Goal: Information Seeking & Learning: Learn about a topic

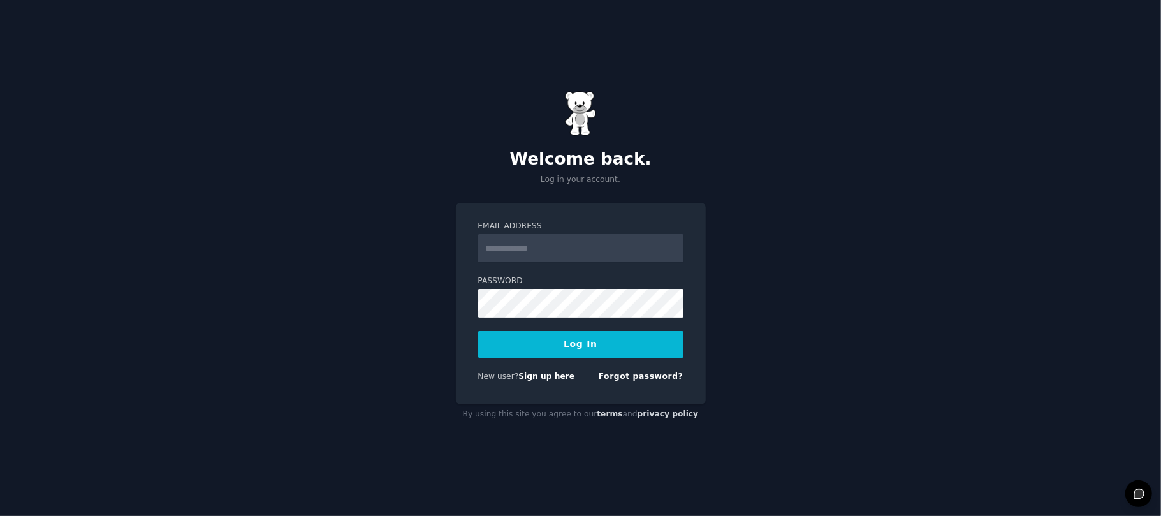
click at [558, 240] on input "Email Address" at bounding box center [580, 248] width 205 height 28
type input "**********"
click at [382, 279] on div "**********" at bounding box center [580, 258] width 1161 height 516
click at [450, 271] on div "**********" at bounding box center [580, 258] width 1161 height 516
click at [559, 347] on button "Log In" at bounding box center [580, 344] width 205 height 27
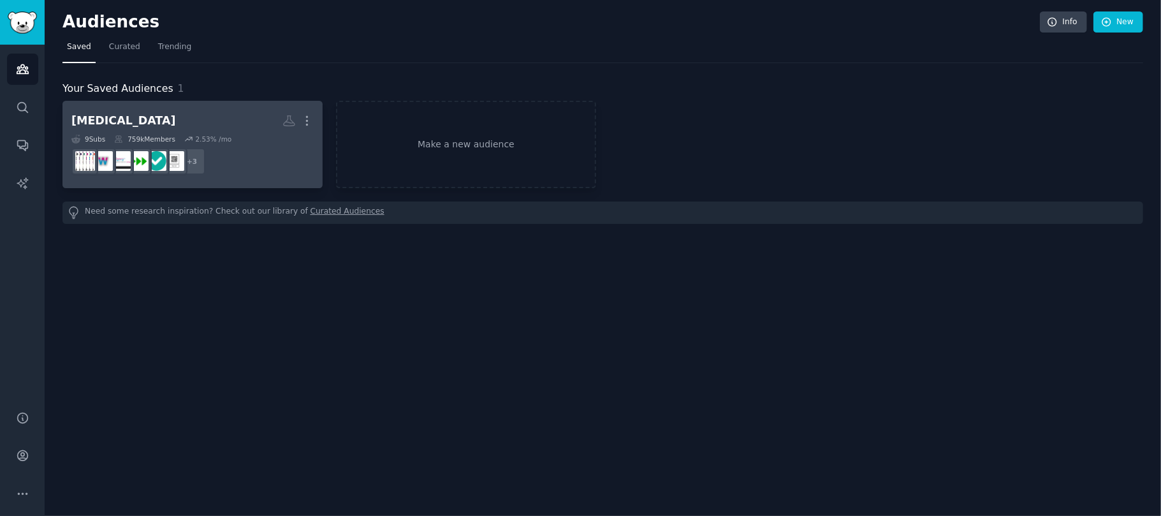
click at [158, 126] on h2 "Ozempic More" at bounding box center [192, 121] width 242 height 22
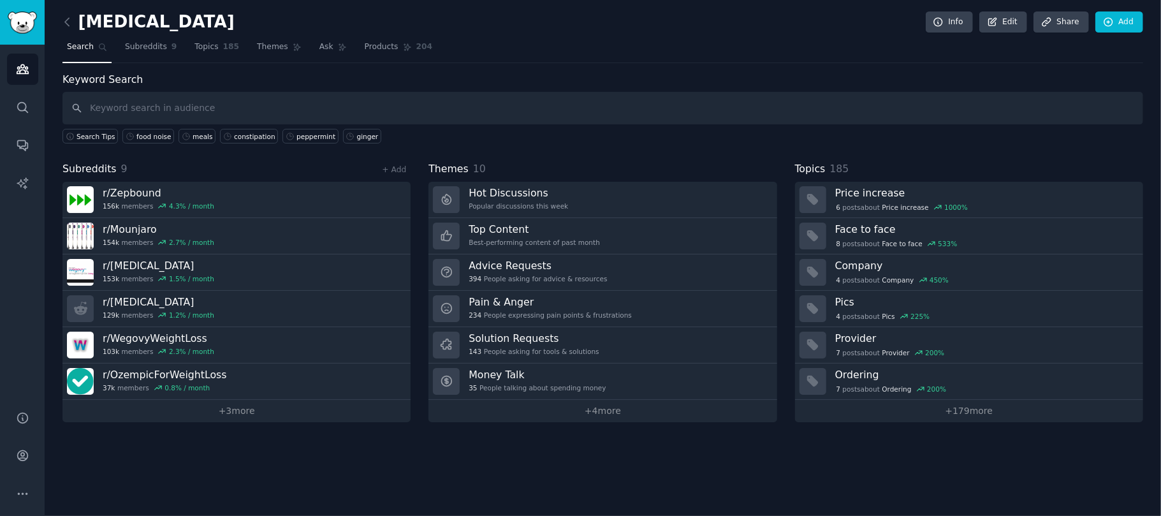
click at [274, 113] on input "text" at bounding box center [602, 108] width 1080 height 33
type input "thegentleplate"
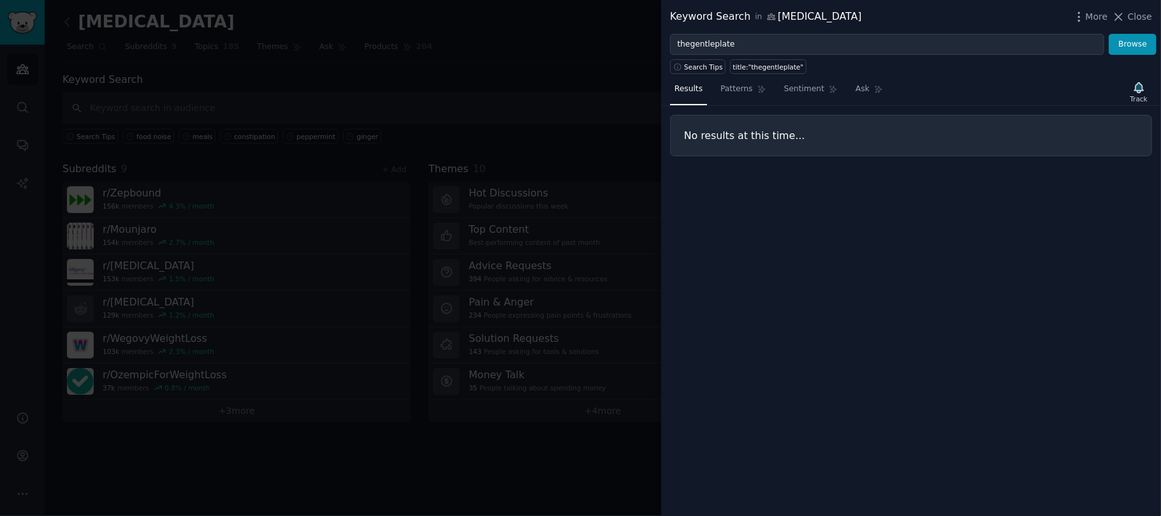
click at [472, 47] on div at bounding box center [580, 258] width 1161 height 516
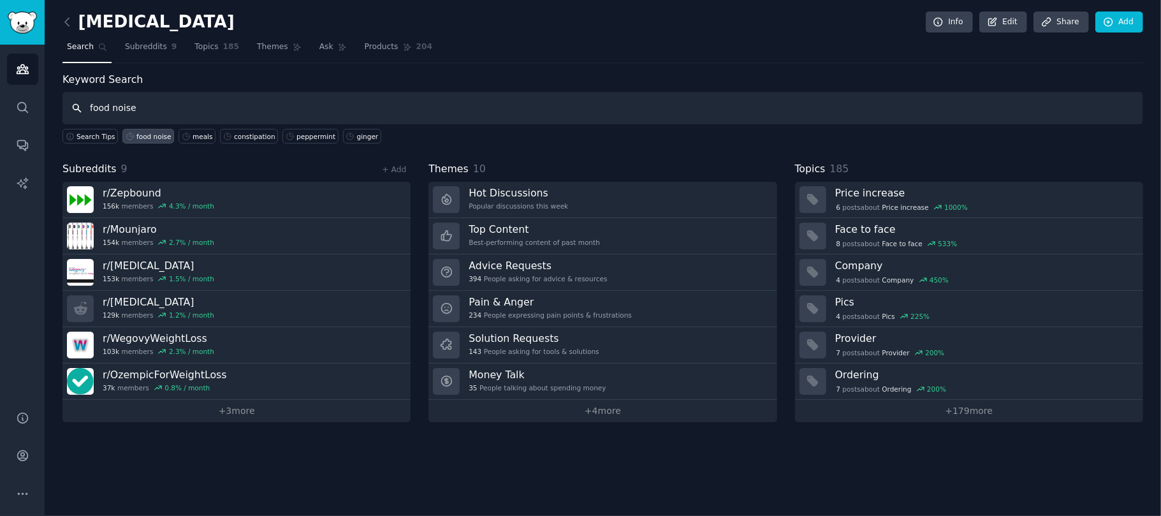
type input "food noise"
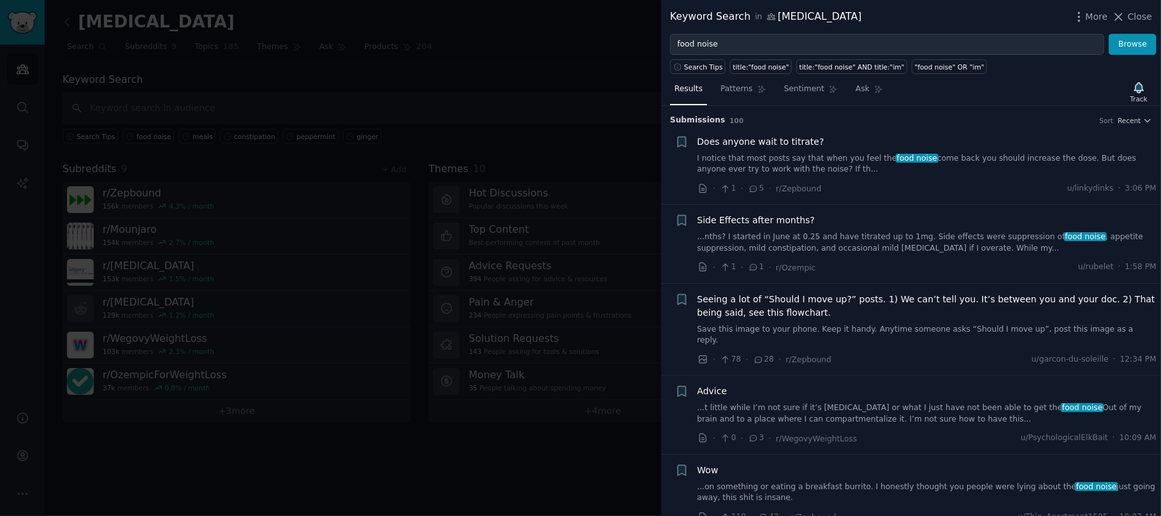
click at [780, 161] on link "I notice that most posts say that when you feel the food noise come back you sh…" at bounding box center [926, 164] width 459 height 22
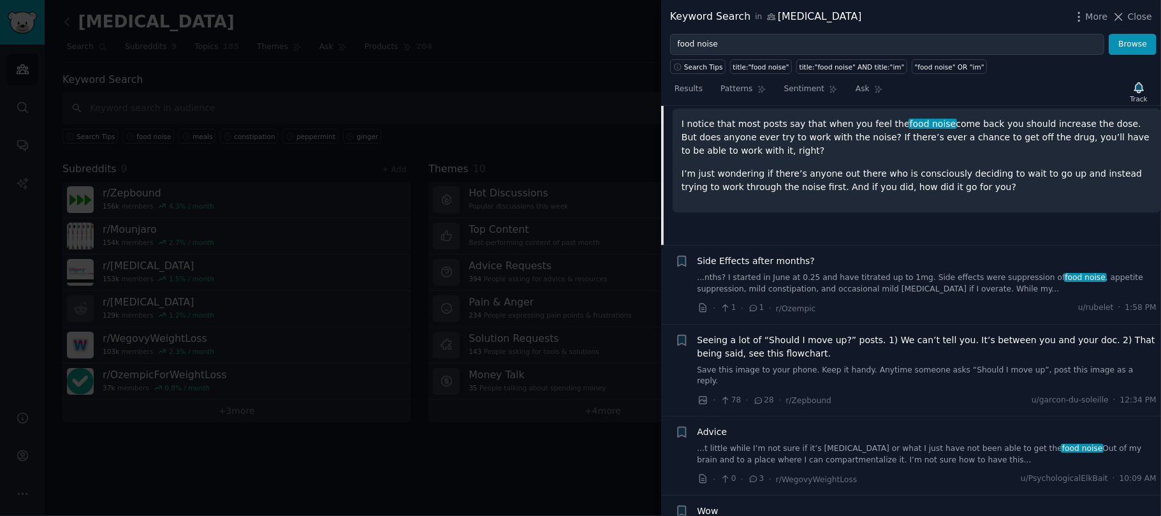
scroll to position [250, 0]
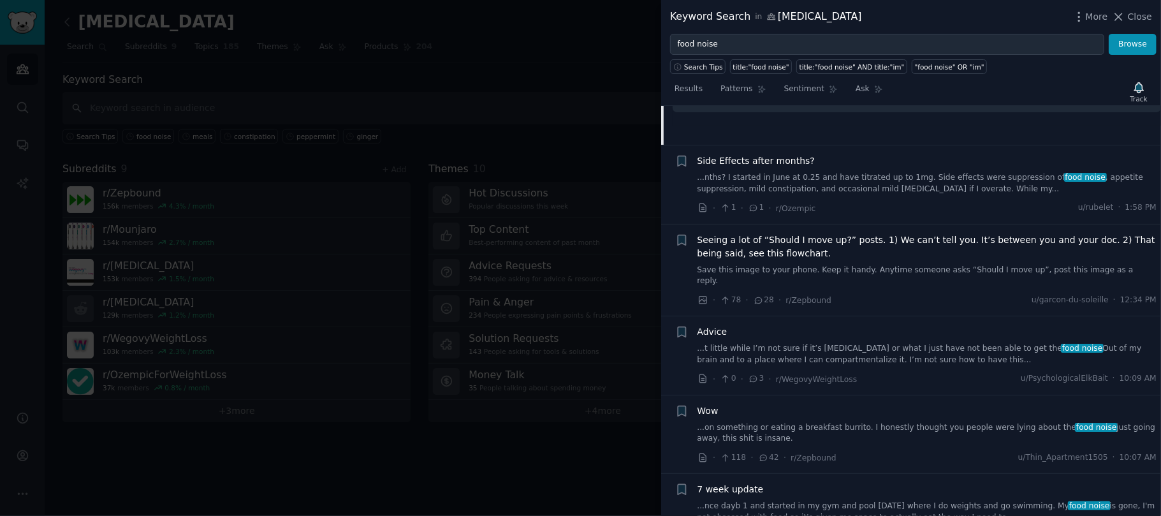
click at [855, 263] on div "Seeing a lot of “Should I move up?” posts. 1) We can’t tell you. It’s between y…" at bounding box center [926, 260] width 459 height 54
click at [850, 246] on span "Seeing a lot of “Should I move up?” posts. 1) We can’t tell you. It’s between y…" at bounding box center [926, 246] width 459 height 27
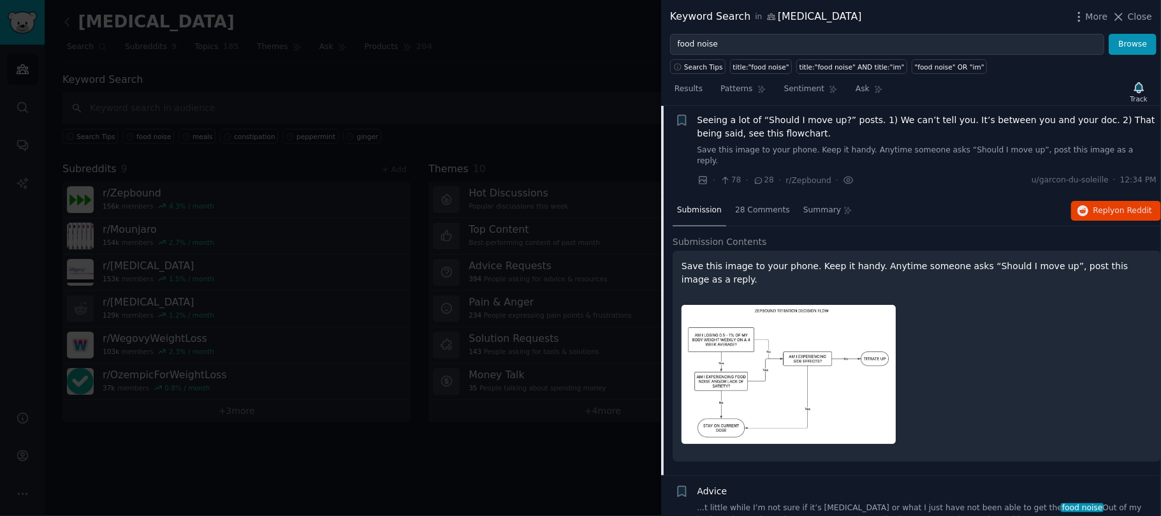
scroll to position [177, 0]
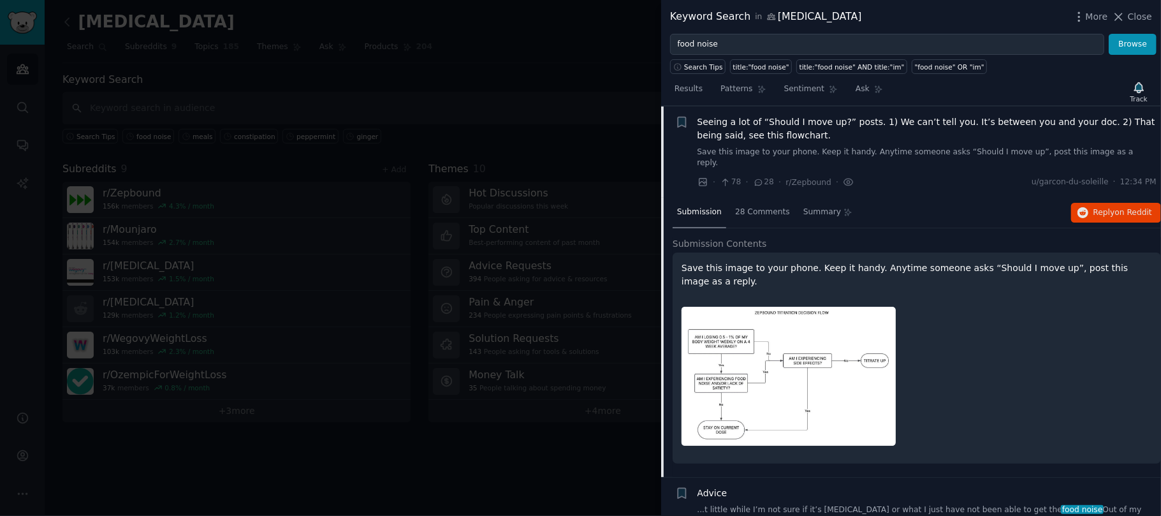
click at [625, 154] on div at bounding box center [580, 258] width 1161 height 516
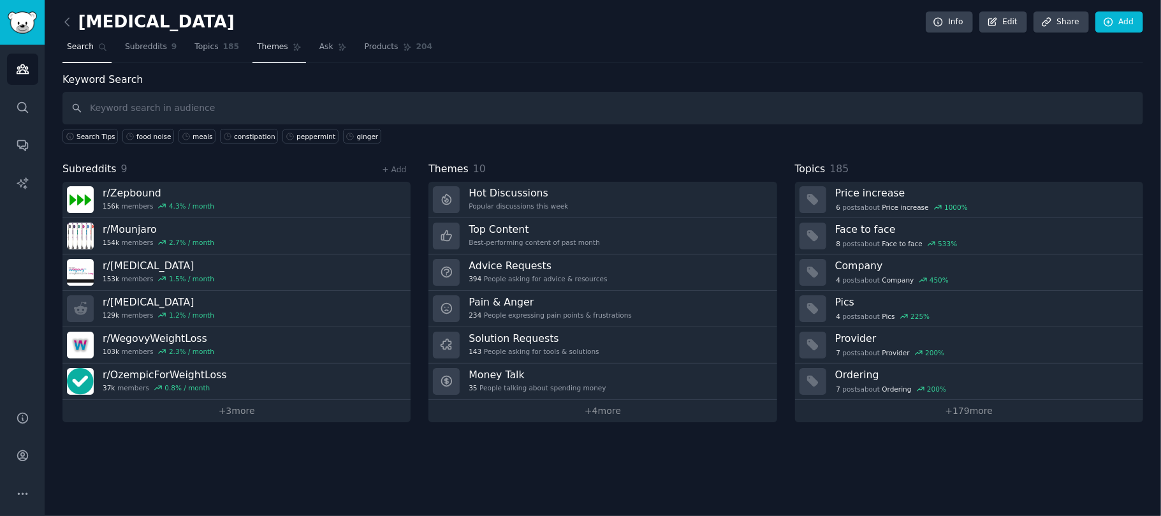
click at [263, 44] on span "Themes" at bounding box center [272, 46] width 31 height 11
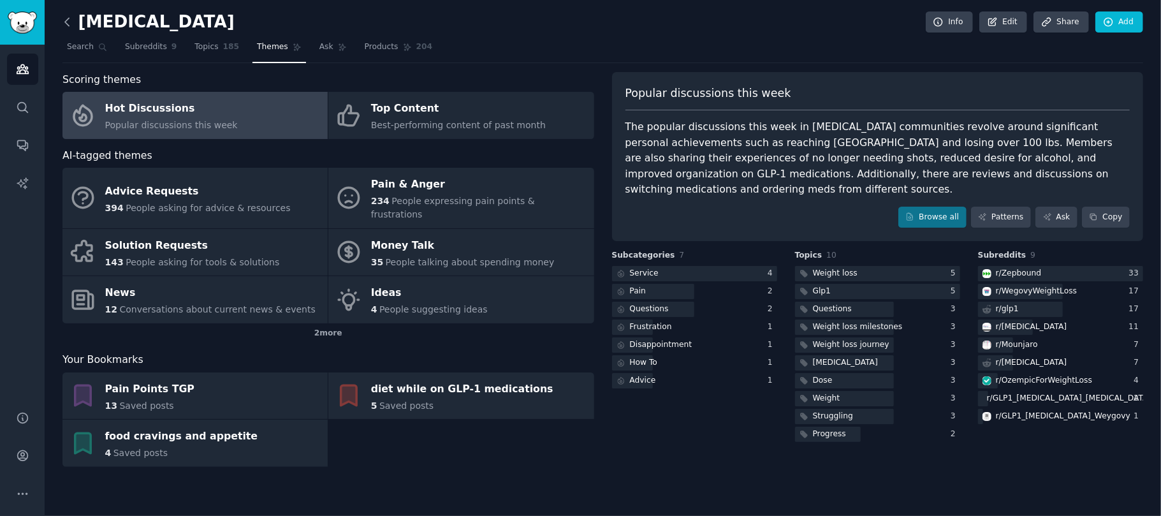
click at [62, 20] on icon at bounding box center [67, 21] width 13 height 13
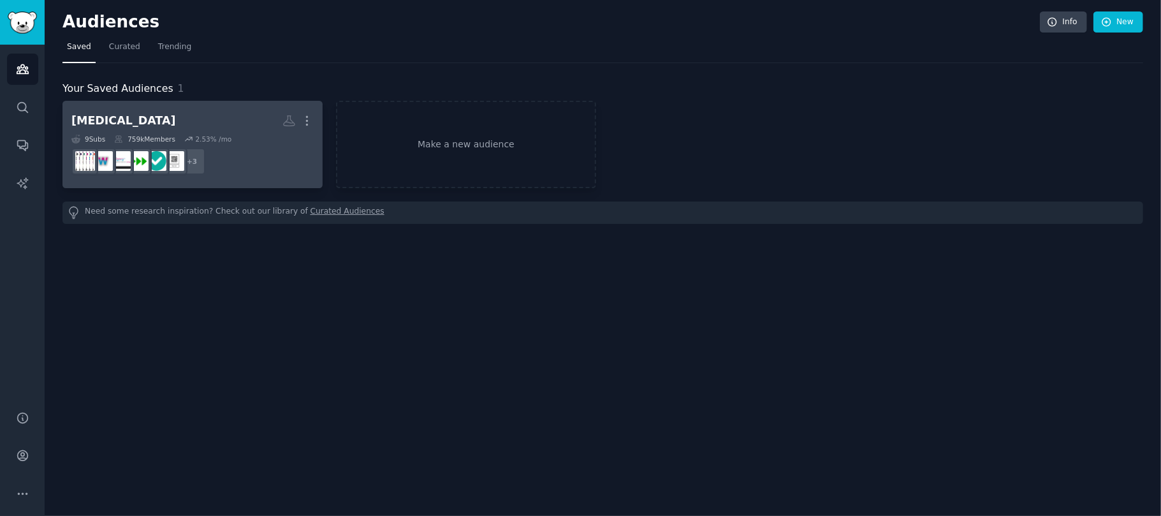
click at [250, 115] on h2 "Ozempic More" at bounding box center [192, 121] width 242 height 22
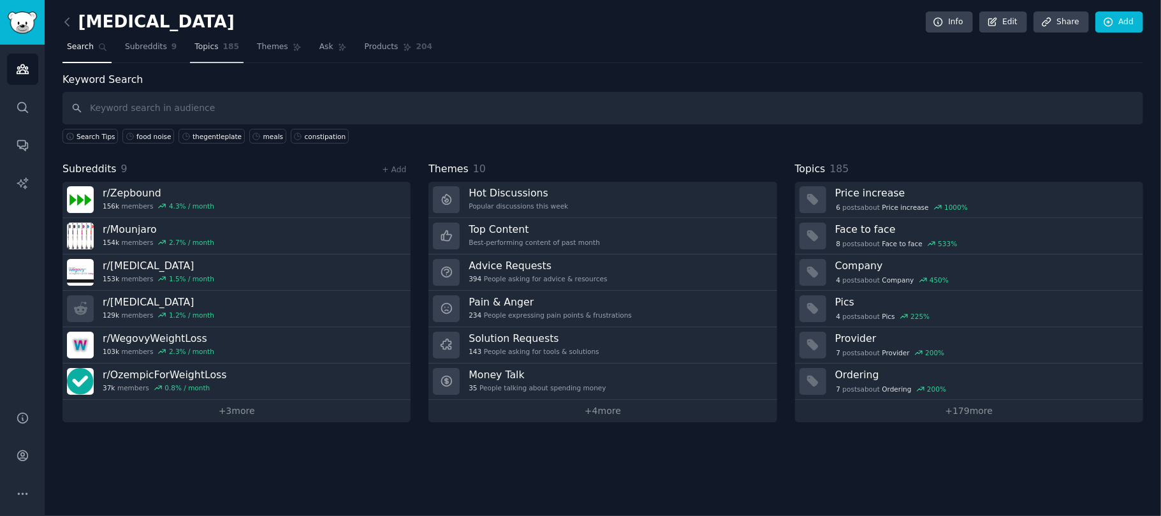
click at [200, 43] on span "Topics" at bounding box center [206, 46] width 24 height 11
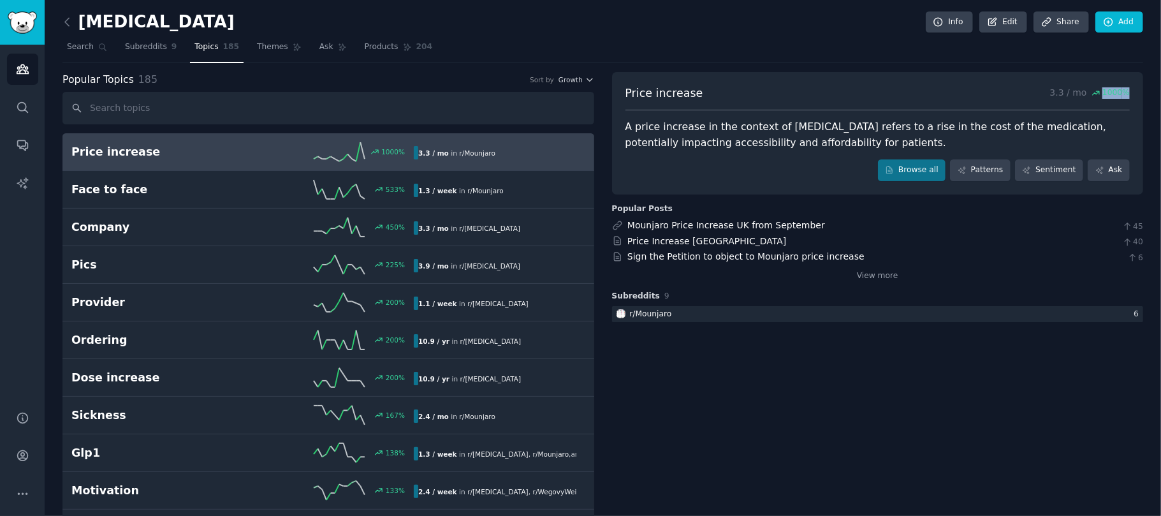
drag, startPoint x: 1160, startPoint y: 92, endPoint x: 1160, endPoint y: 110, distance: 17.8
click at [1160, 110] on main "Ozempic Info Edit Share Add Search Subreddits 9 Topics 185 Themes Ask Products …" at bounding box center [603, 258] width 1116 height 516
click at [138, 44] on span "Subreddits" at bounding box center [146, 46] width 42 height 11
